Goal: Task Accomplishment & Management: Use online tool/utility

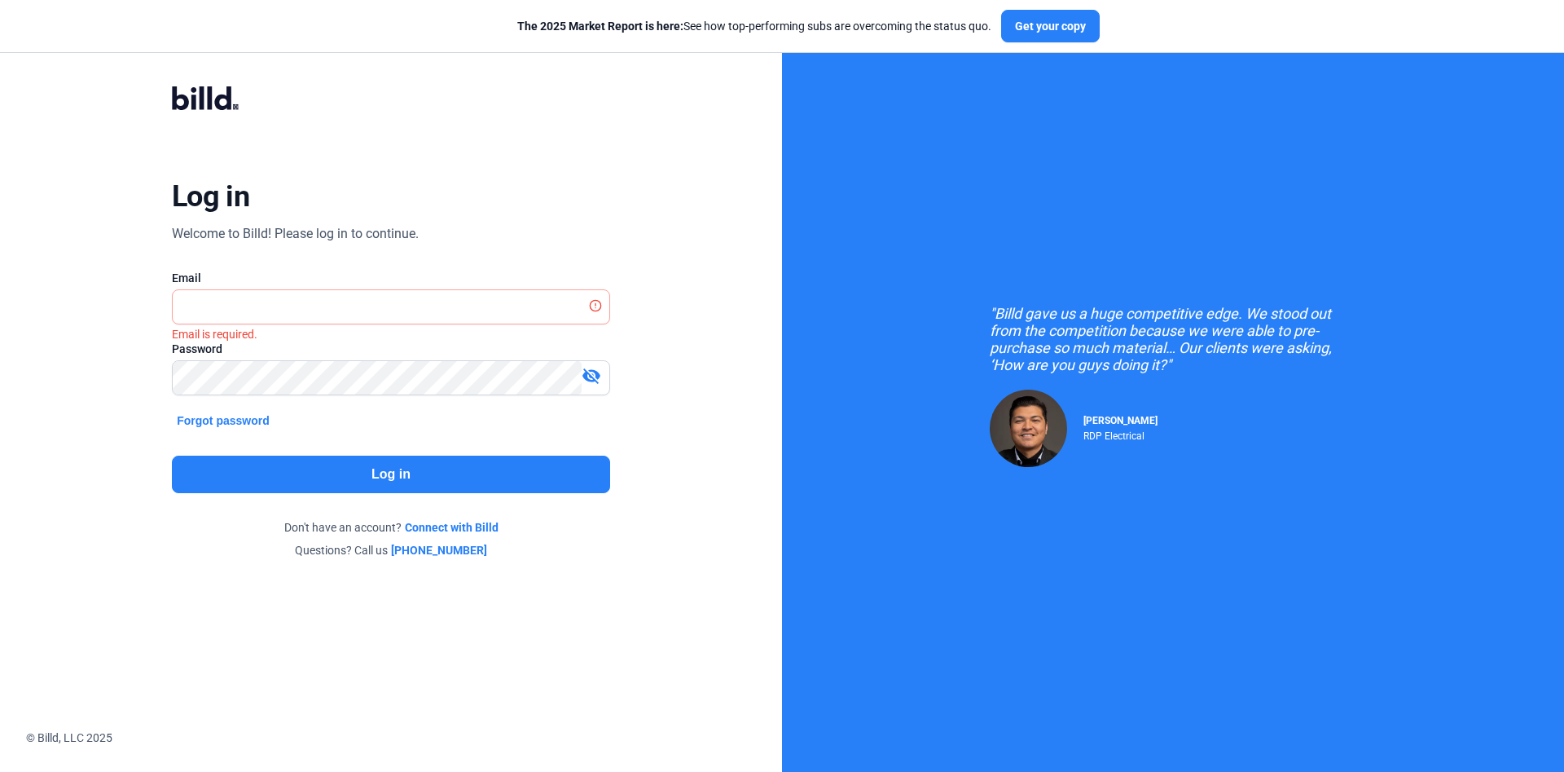
click at [763, 138] on div "Log in Welcome to Billd! Please log in to continue. Email Email is required. Pa…" at bounding box center [391, 322] width 782 height 644
click at [531, 314] on input "text" at bounding box center [391, 306] width 437 height 33
paste input "[PERSON_NAME][EMAIL_ADDRESS][PERSON_NAME][DOMAIN_NAME]"
type input "[PERSON_NAME][EMAIL_ADDRESS][PERSON_NAME][DOMAIN_NAME]"
drag, startPoint x: 389, startPoint y: 474, endPoint x: 1212, endPoint y: -69, distance: 986.9
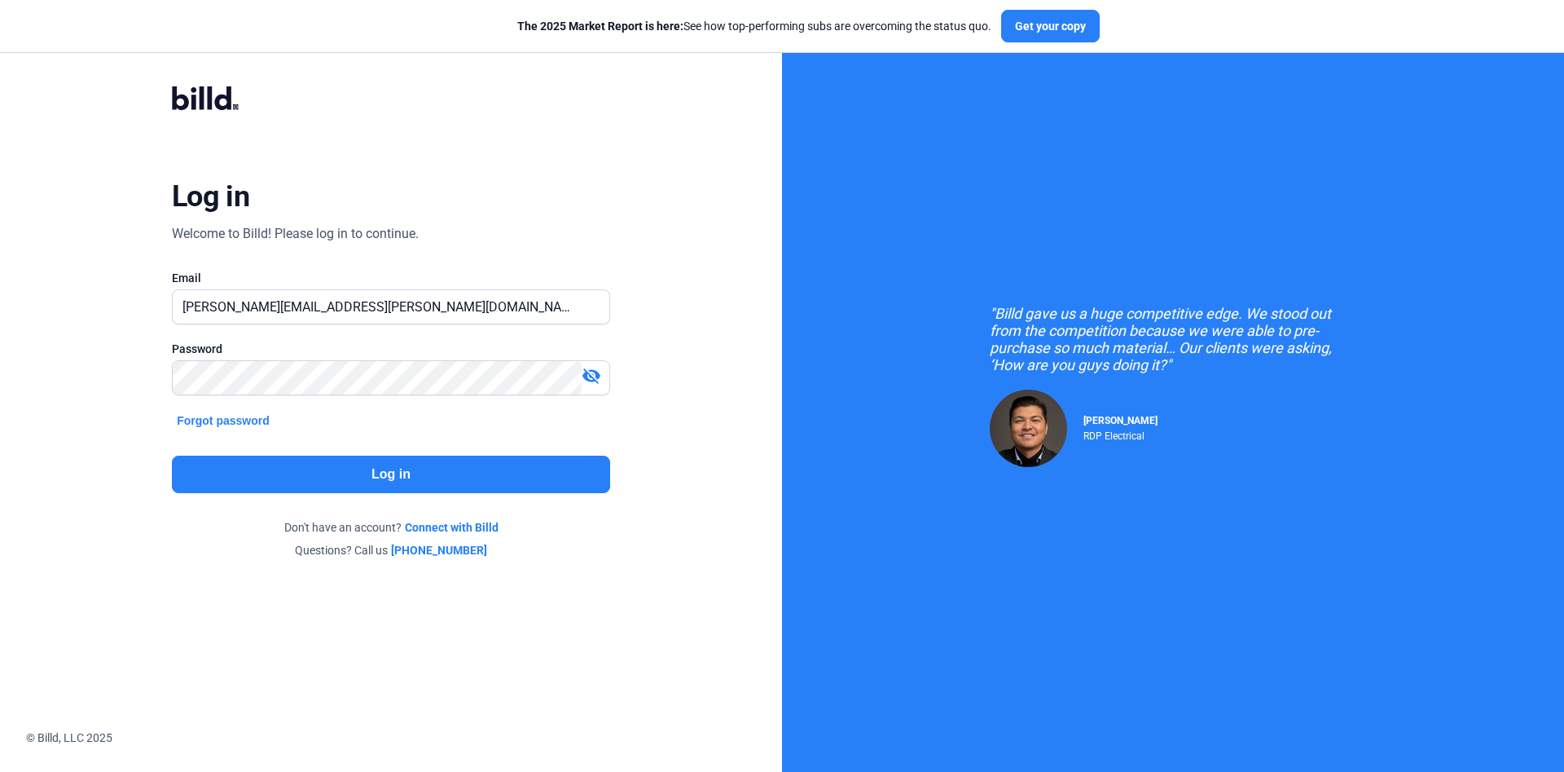
click at [402, 467] on button "Log in" at bounding box center [391, 473] width 438 height 37
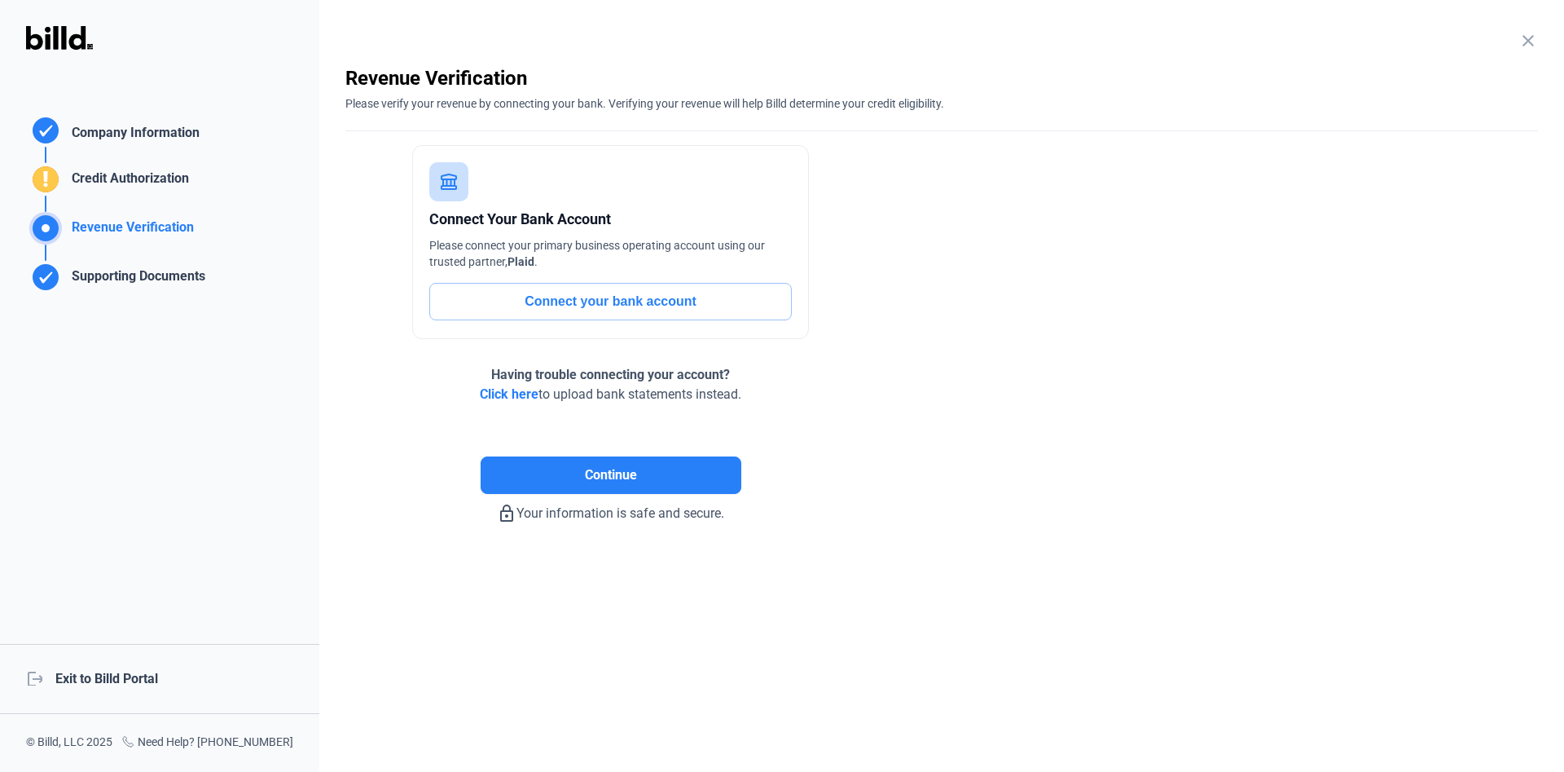
click at [146, 685] on div "logout Exit to Billd Portal" at bounding box center [159, 679] width 319 height 70
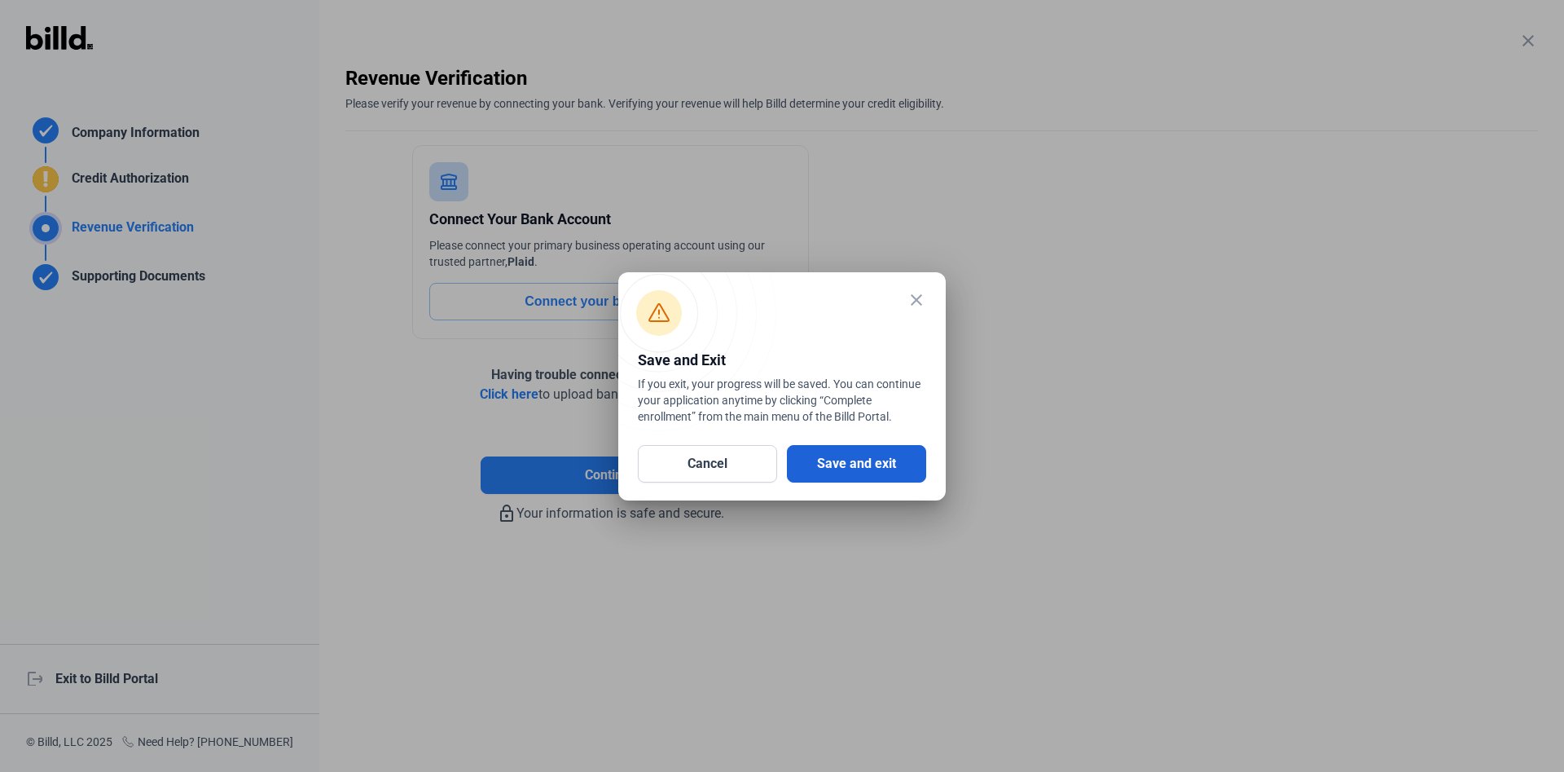
click at [807, 458] on button "Save and exit" at bounding box center [856, 463] width 139 height 37
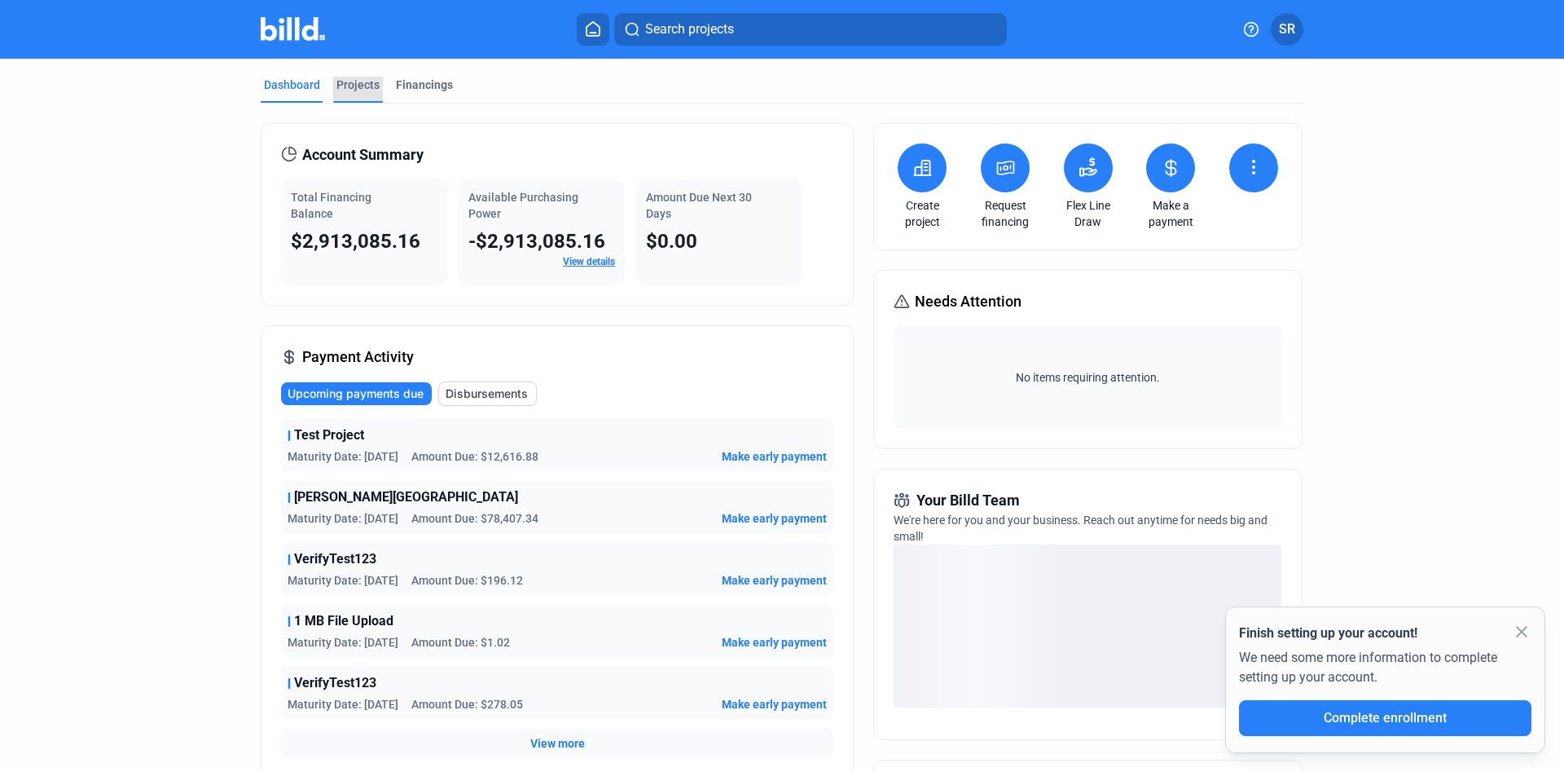
click at [372, 88] on div "Projects" at bounding box center [358, 85] width 43 height 16
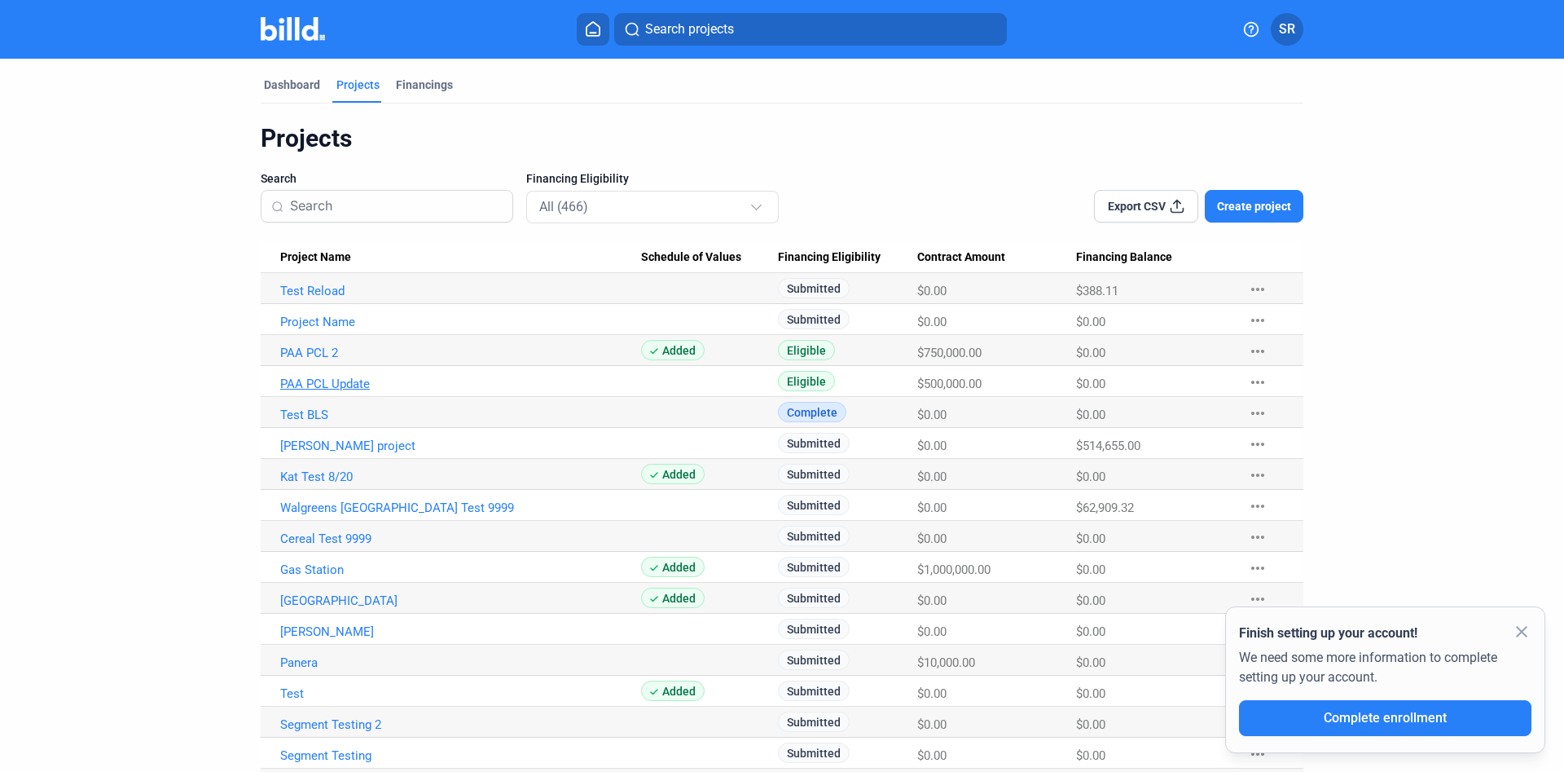
click at [335, 382] on link "PAA PCL Update" at bounding box center [460, 383] width 361 height 15
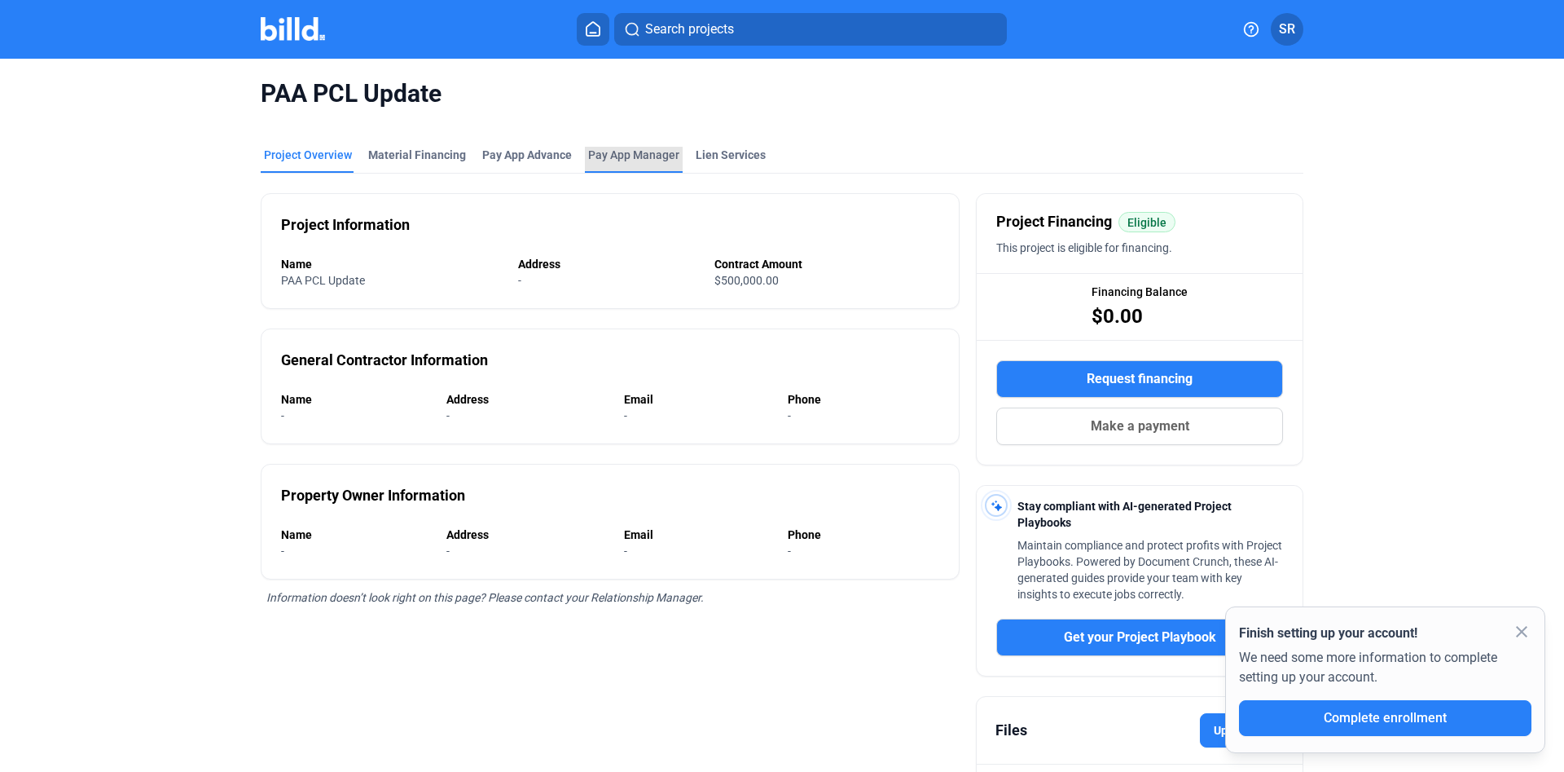
click at [646, 147] on span "Pay App Manager" at bounding box center [633, 155] width 91 height 16
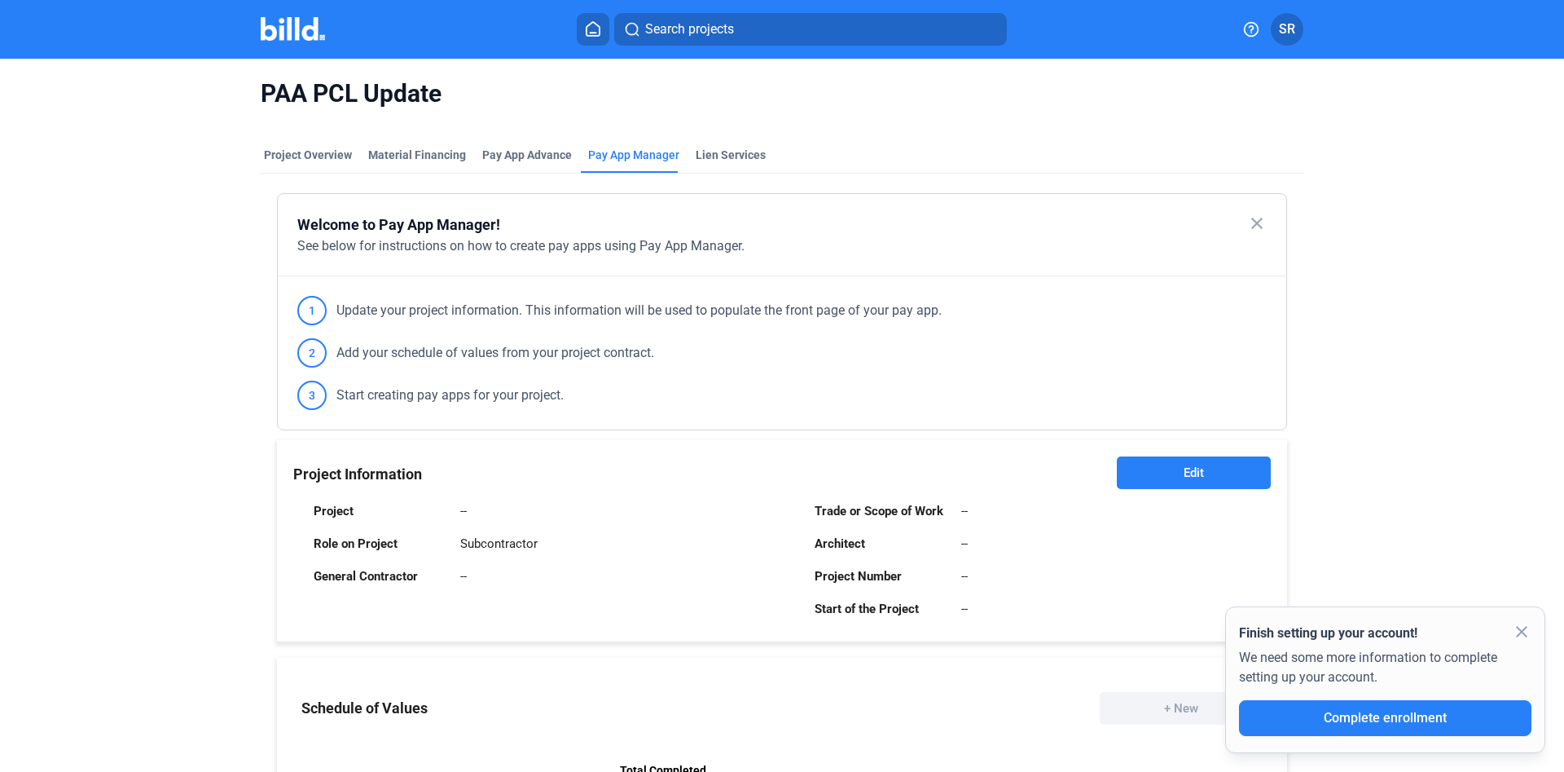
click at [695, 145] on mat-tab-group "Project Overview Material Financing Pay App Advance Pay App Manager Lien Servic…" at bounding box center [782, 623] width 1043 height 988
drag, startPoint x: 695, startPoint y: 146, endPoint x: 697, endPoint y: 154, distance: 8.3
click at [695, 147] on mat-tab-group "Project Overview Material Financing Pay App Advance Pay App Manager Lien Servic…" at bounding box center [782, 623] width 1043 height 988
click at [697, 155] on div "Lien Services" at bounding box center [730, 155] width 69 height 16
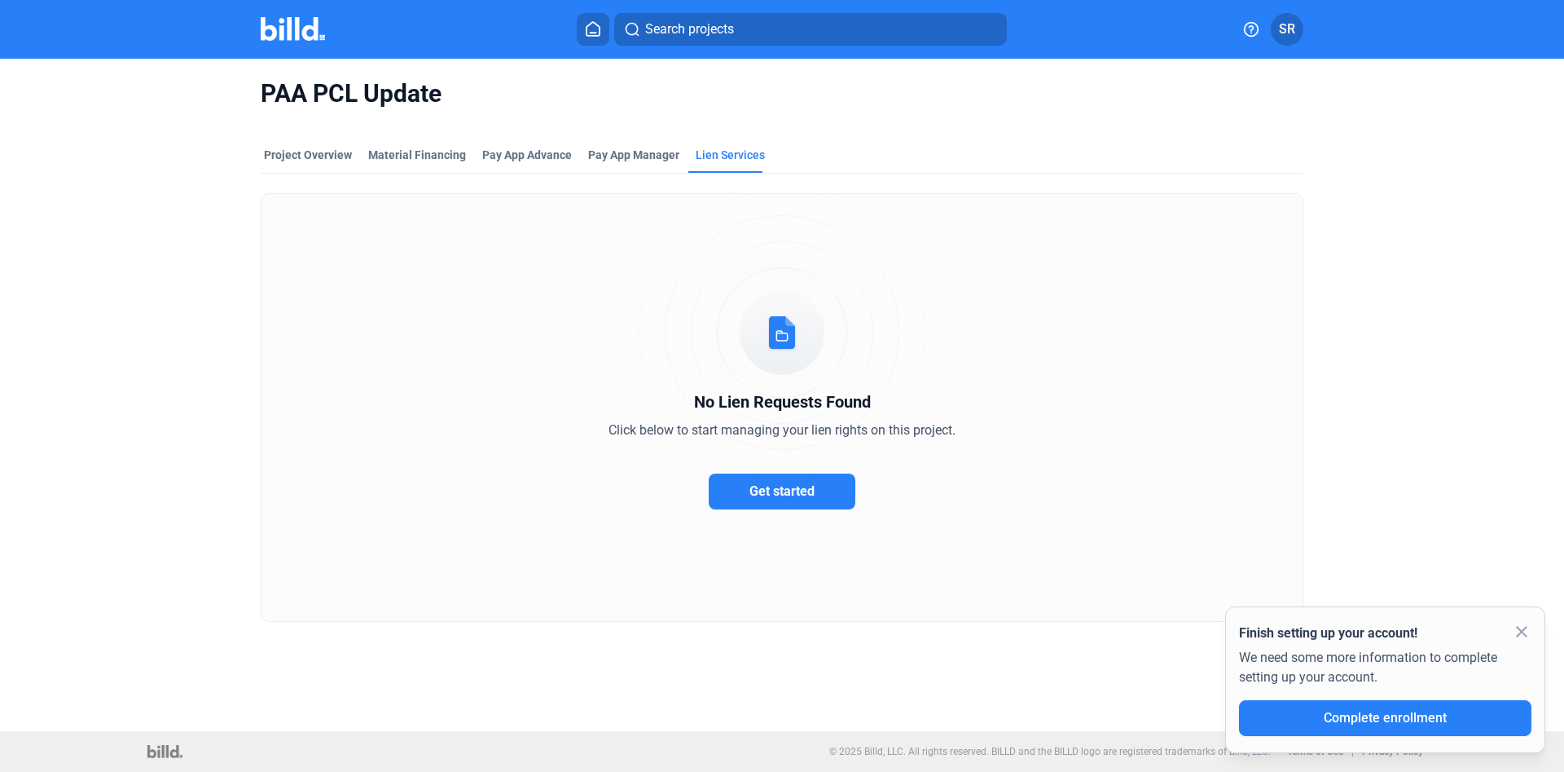
click at [749, 485] on button "Get started" at bounding box center [782, 491] width 147 height 36
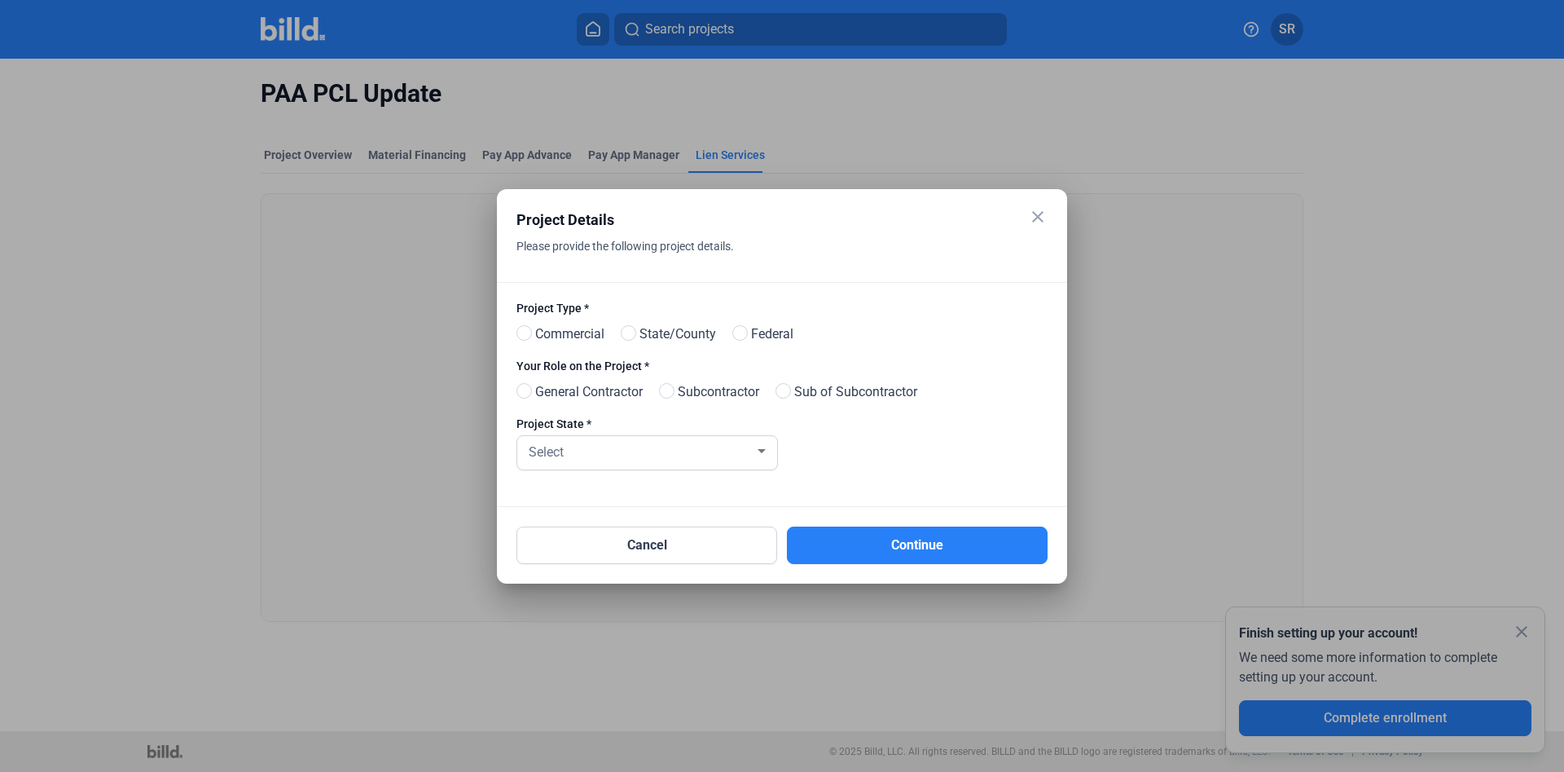
click at [1039, 207] on mat-icon "close" at bounding box center [1038, 217] width 20 height 20
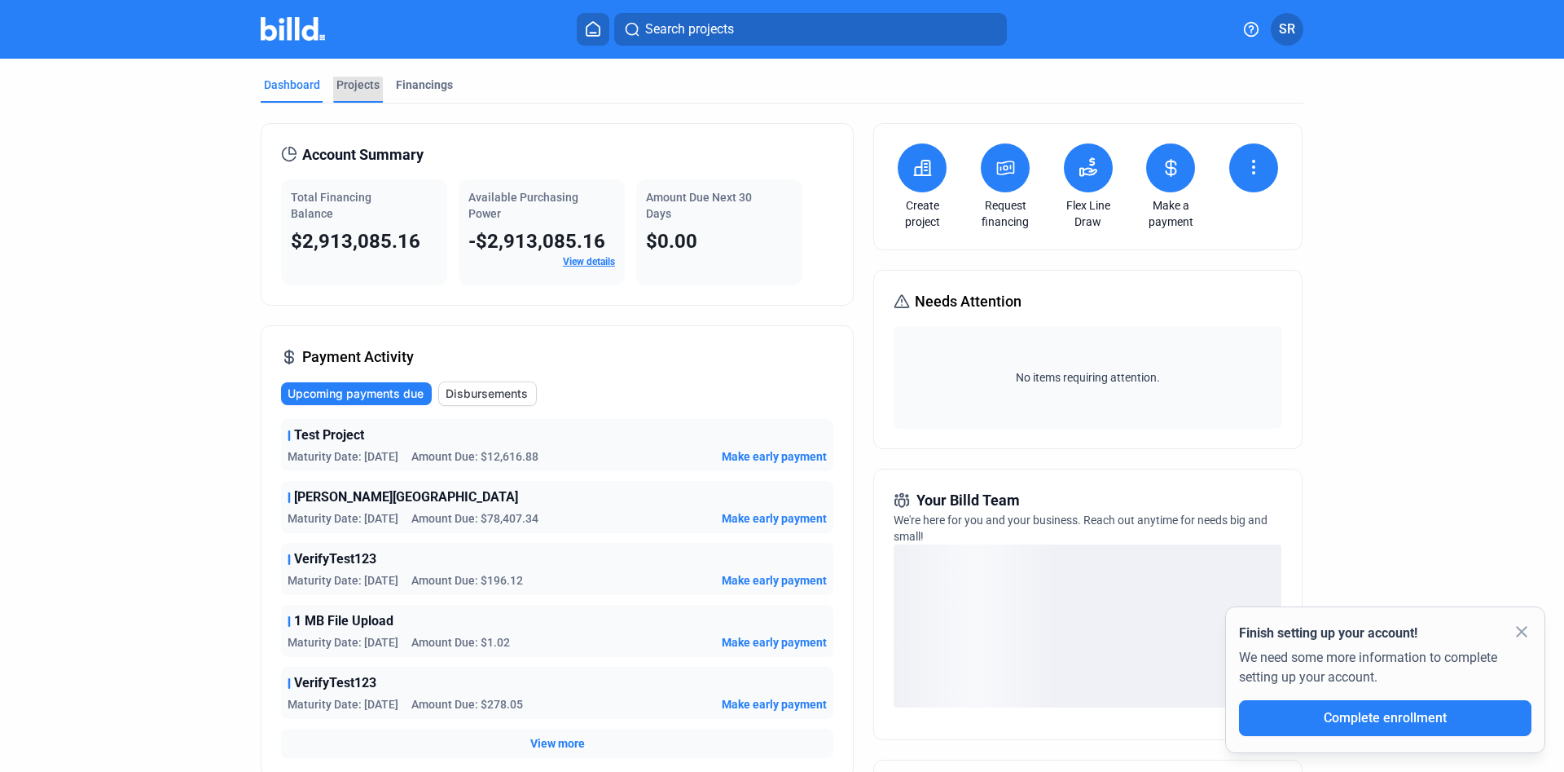
click at [354, 94] on div "Projects" at bounding box center [358, 90] width 50 height 26
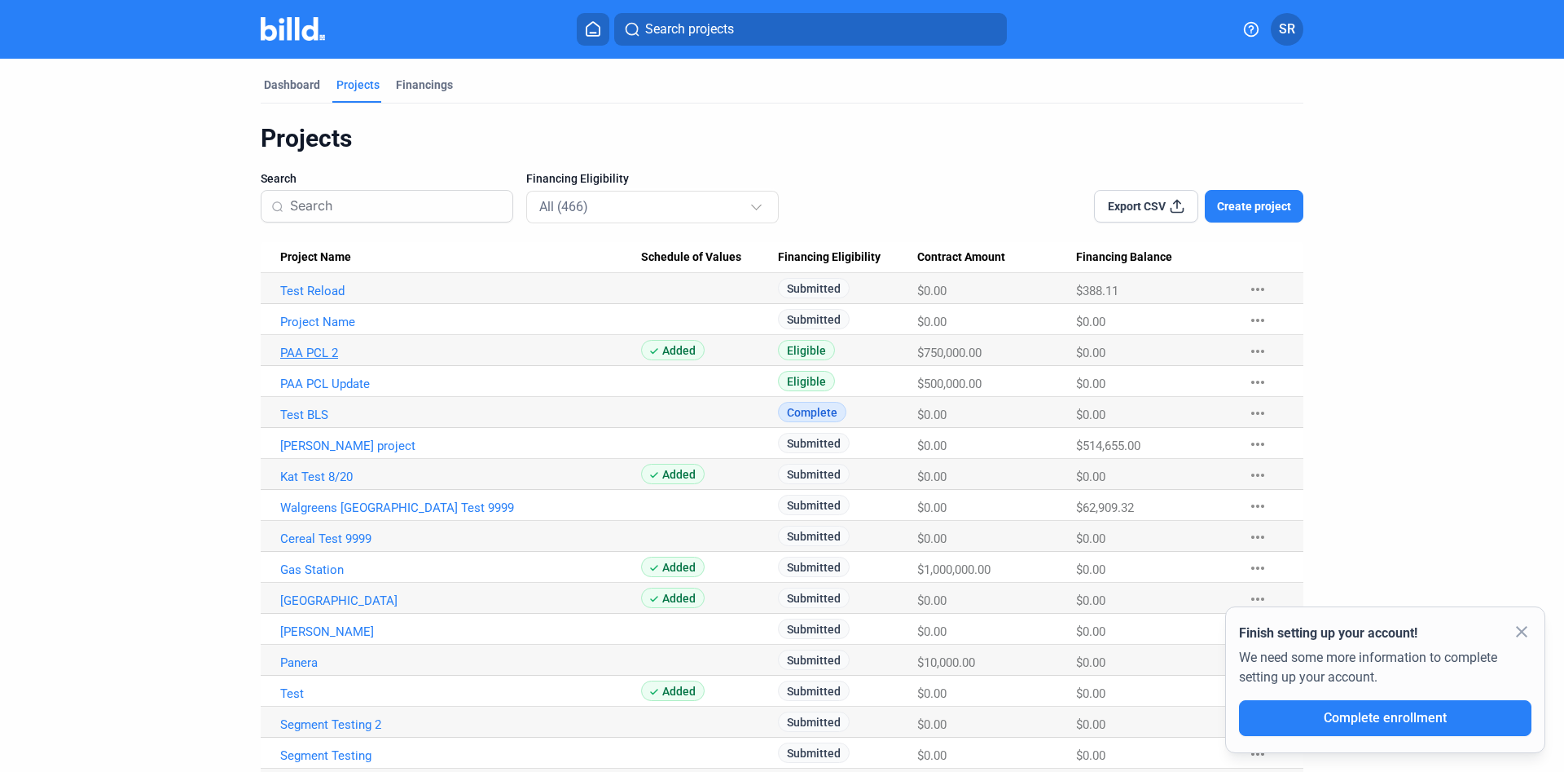
click at [317, 354] on link "PAA PCL 2" at bounding box center [460, 352] width 361 height 15
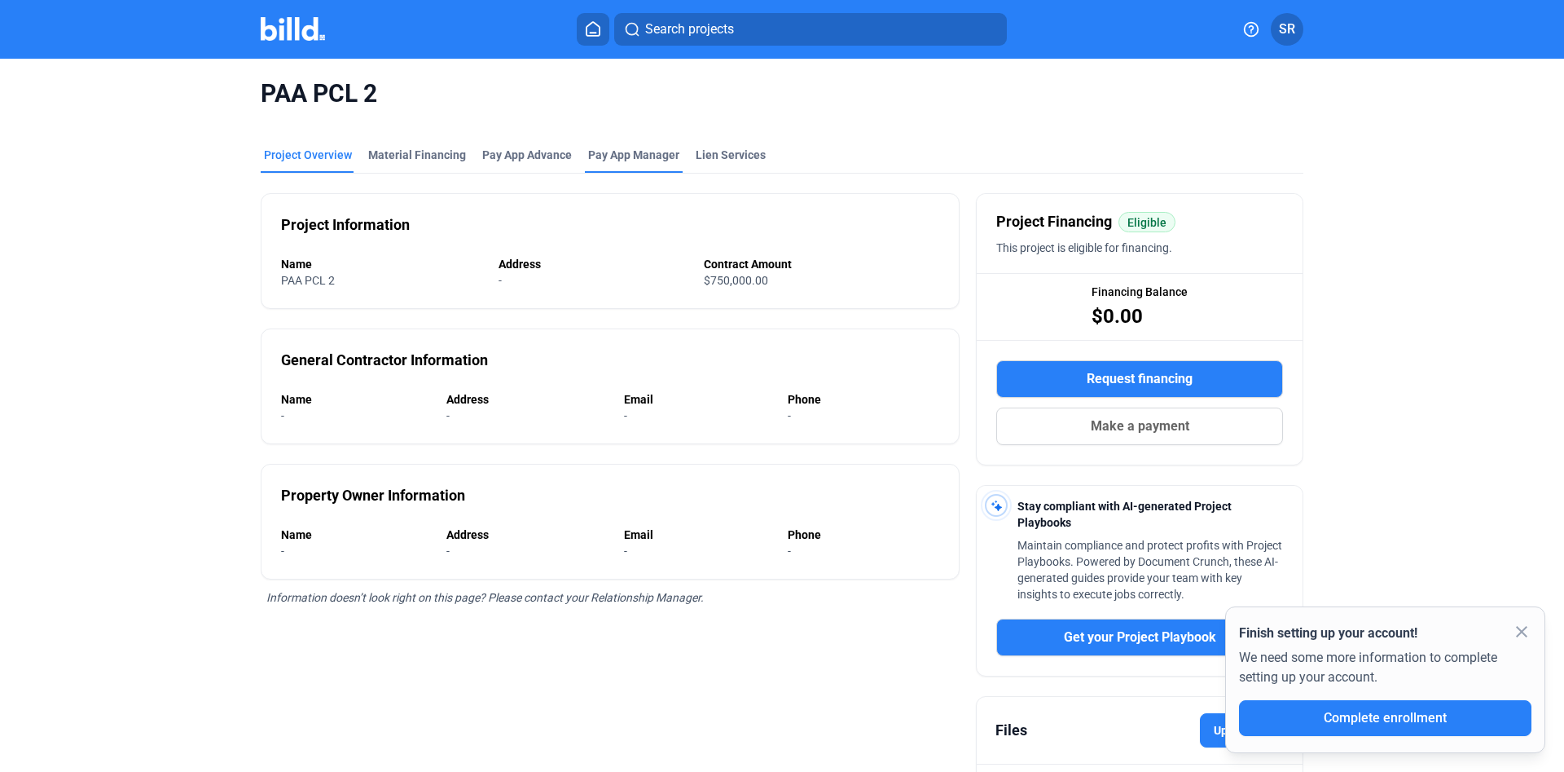
click at [640, 160] on span "Pay App Manager" at bounding box center [633, 155] width 91 height 16
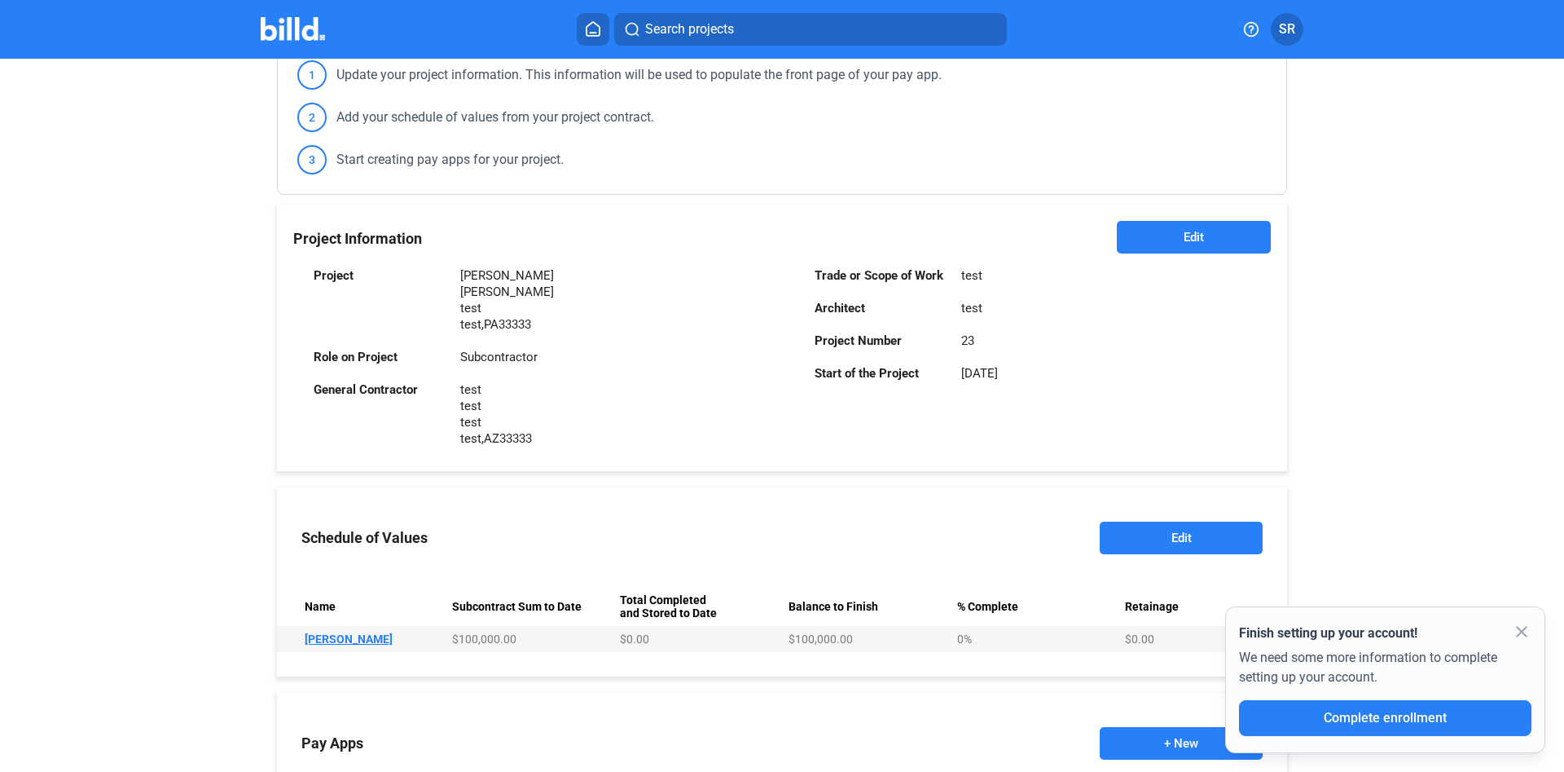
scroll to position [372, 0]
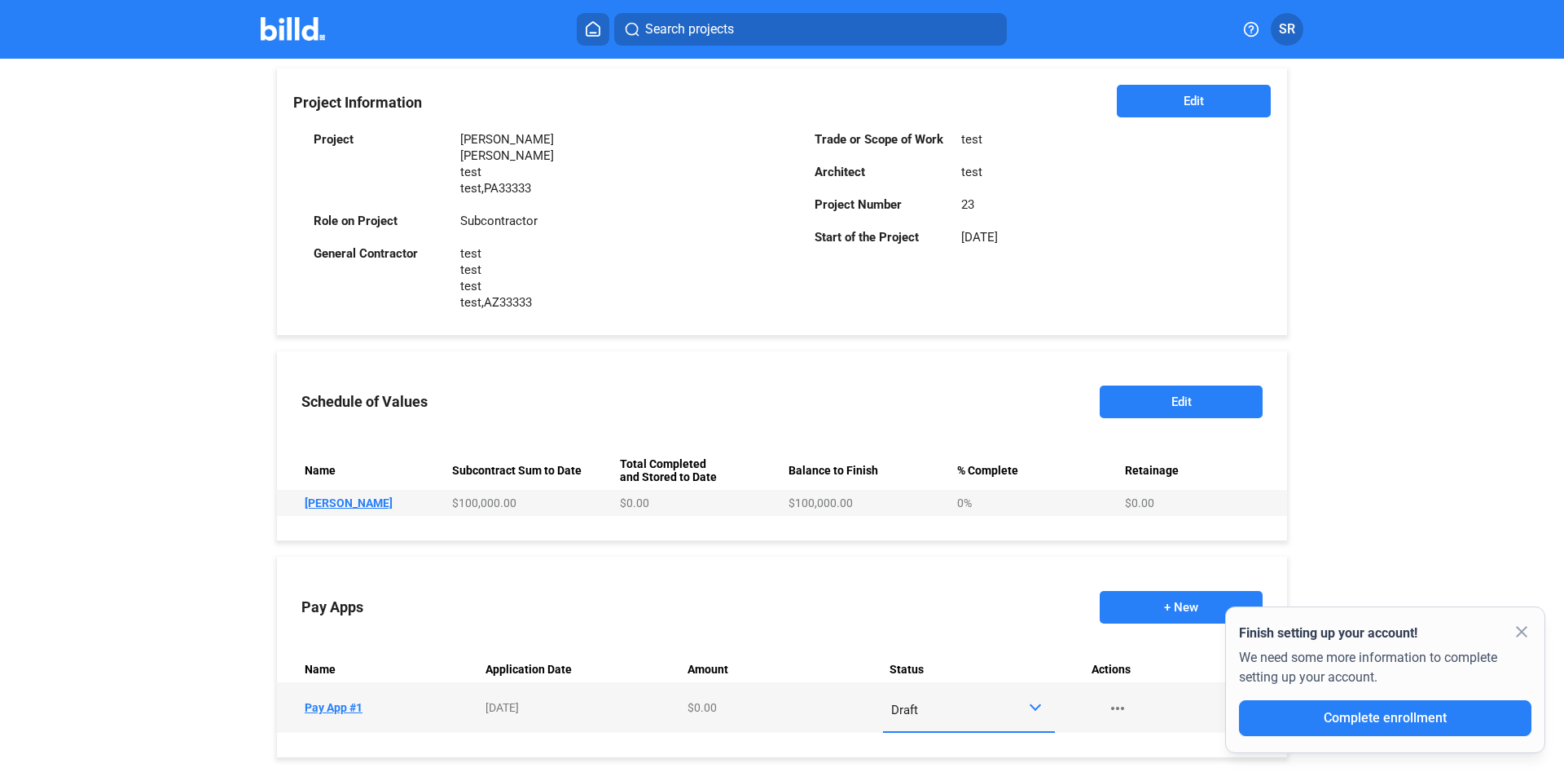
click at [1159, 401] on button "Edit" at bounding box center [1181, 401] width 163 height 33
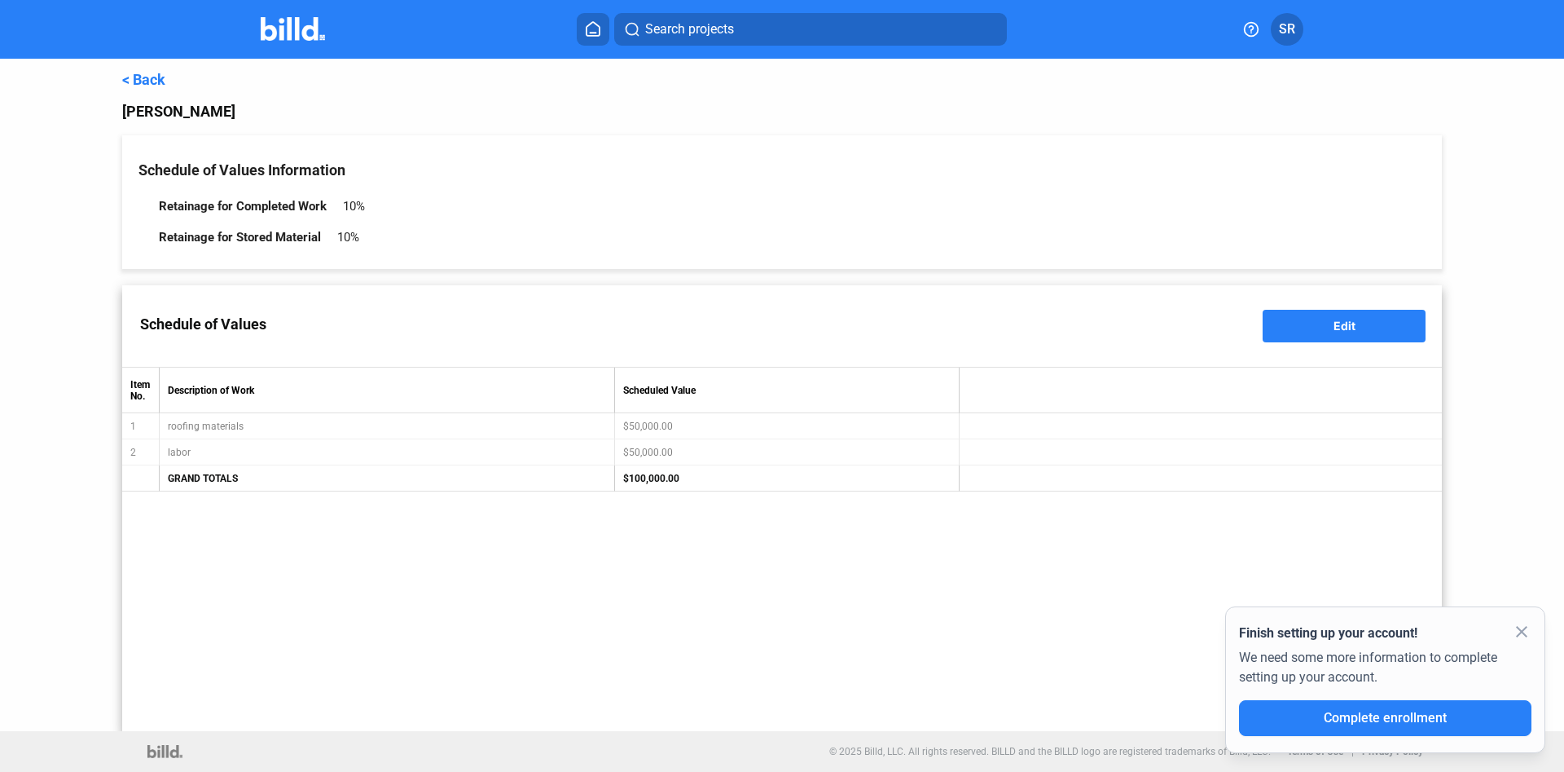
click at [1531, 631] on mat-icon "close" at bounding box center [1522, 632] width 20 height 20
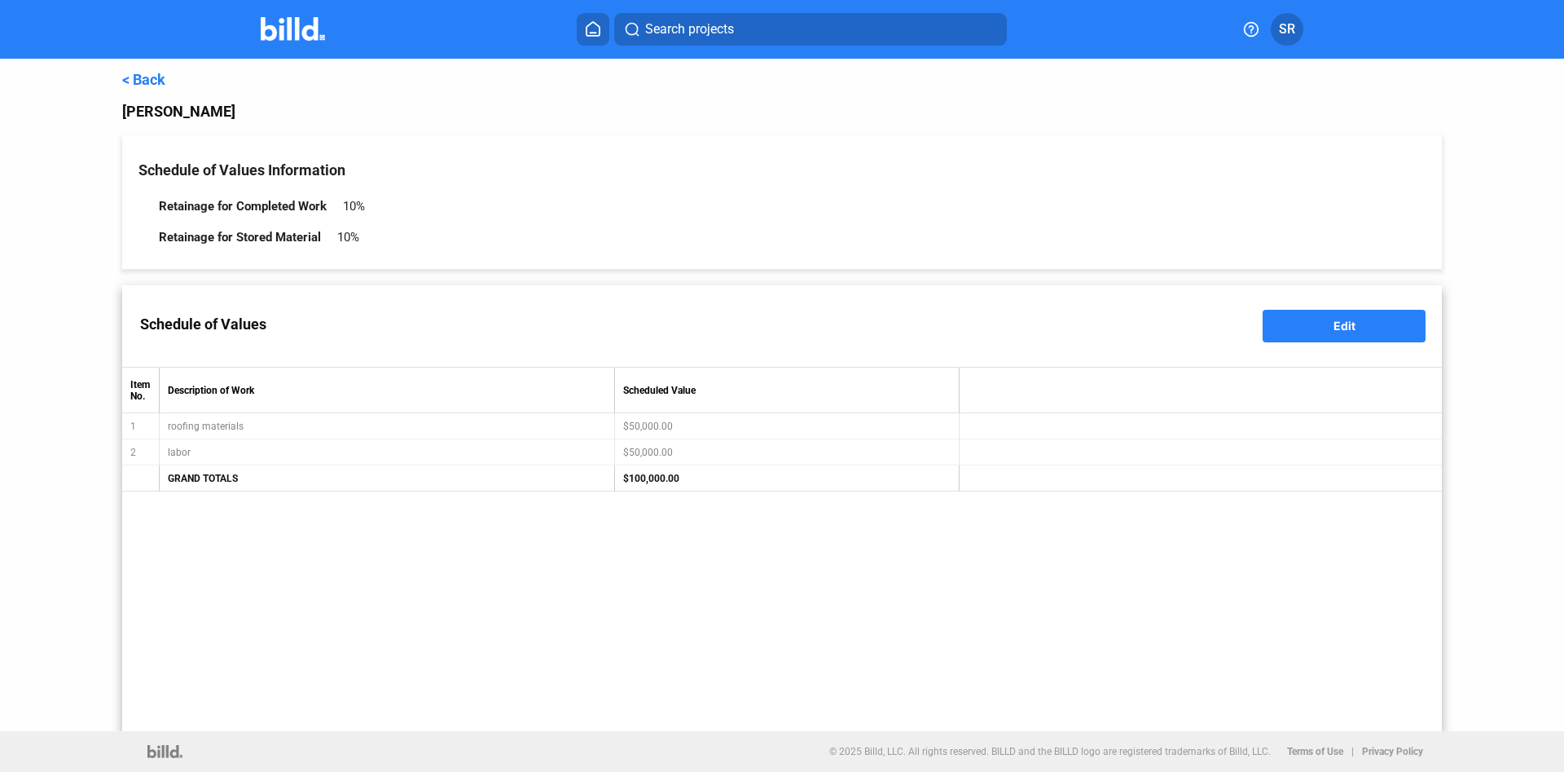
click at [1379, 336] on button "Edit" at bounding box center [1344, 326] width 163 height 33
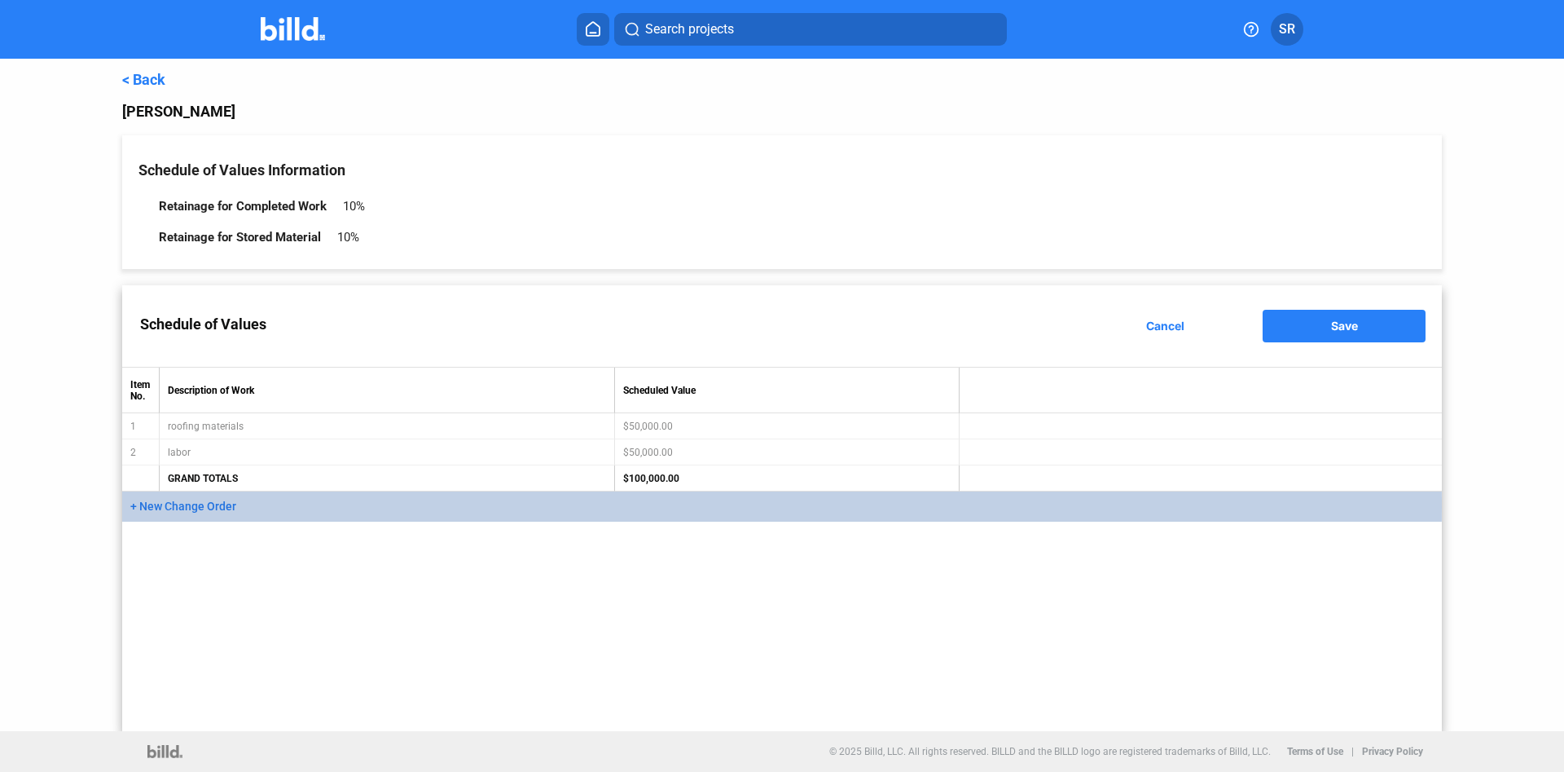
click at [193, 508] on span "+ New Change Order" at bounding box center [183, 505] width 106 height 13
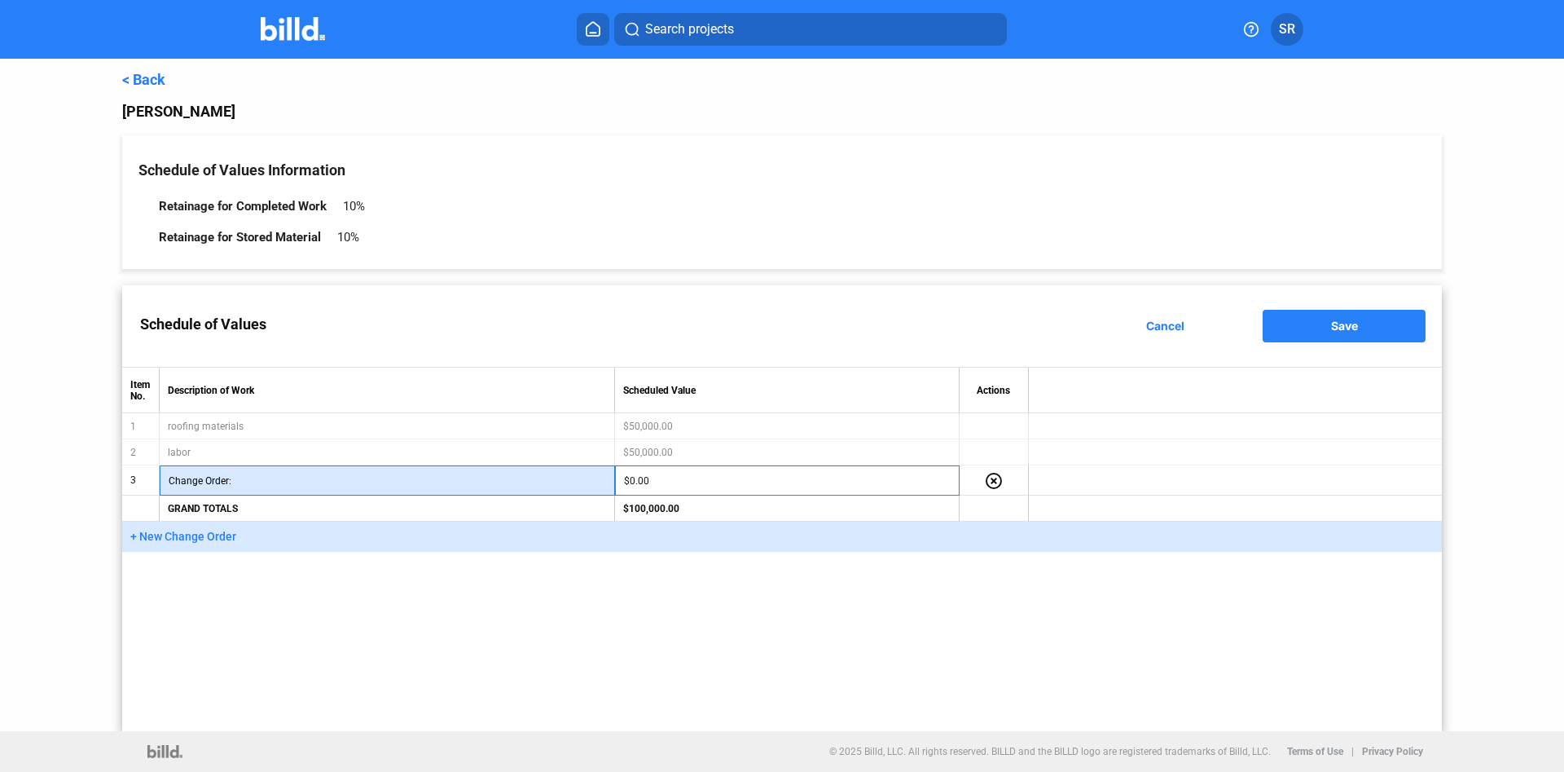
click at [345, 489] on input "text" at bounding box center [421, 480] width 372 height 24
type input "test"
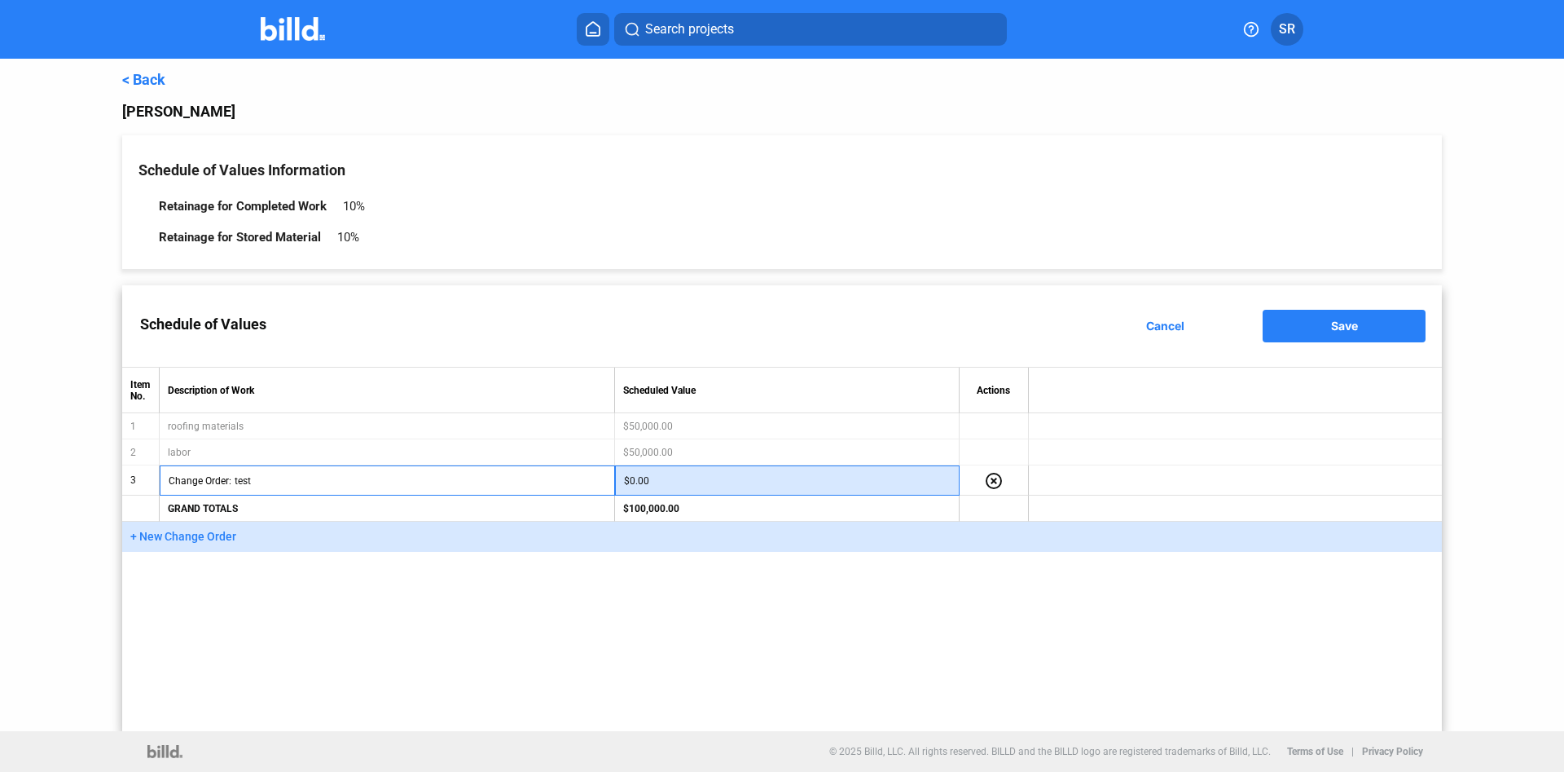
click at [638, 492] on input "$0.00" at bounding box center [787, 480] width 327 height 24
type input "21.00"
click at [1296, 320] on button "Save" at bounding box center [1344, 326] width 163 height 33
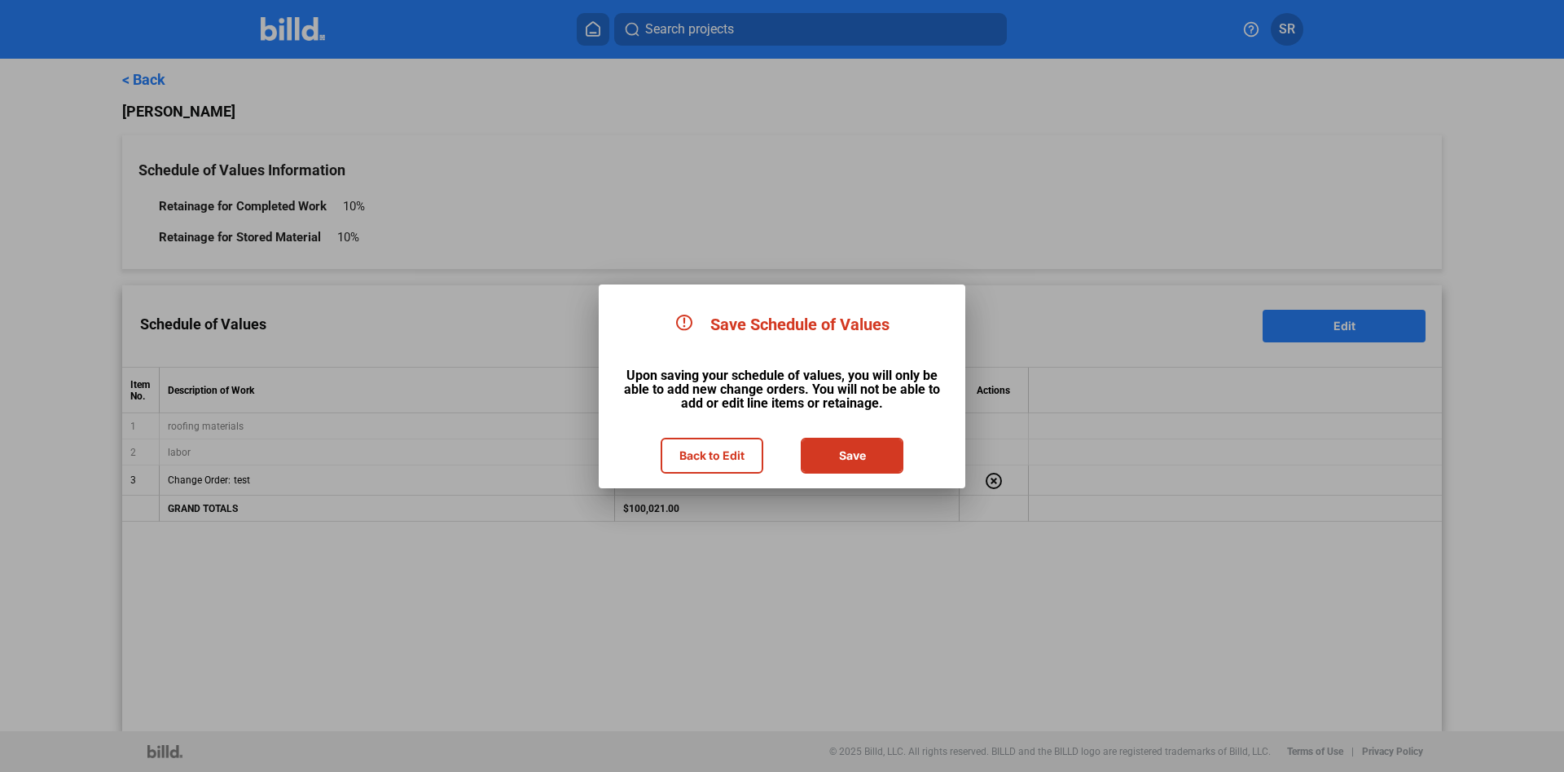
click at [845, 465] on button "Save" at bounding box center [852, 455] width 99 height 33
